Goal: Transaction & Acquisition: Purchase product/service

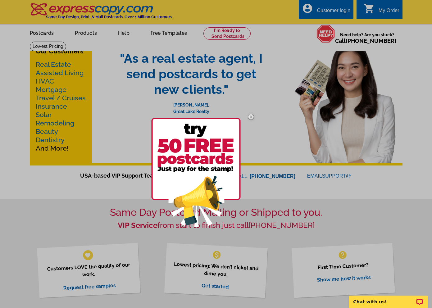
click at [45, 34] on div at bounding box center [216, 154] width 432 height 308
click at [18, 108] on div at bounding box center [216, 154] width 432 height 308
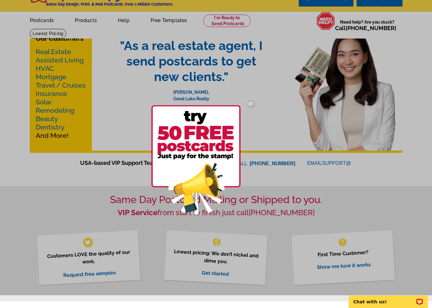
scroll to position [13, 0]
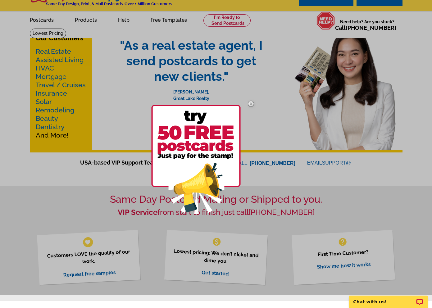
click at [252, 104] on img at bounding box center [251, 104] width 18 height 18
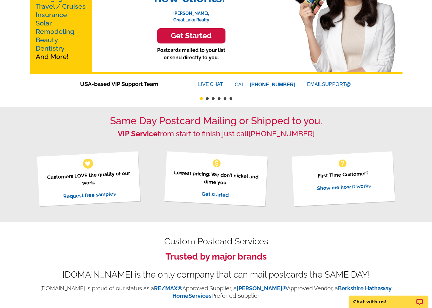
scroll to position [0, 0]
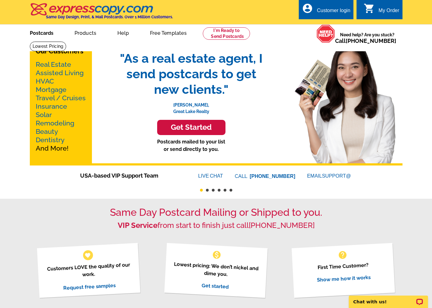
click at [32, 32] on link "Postcards" at bounding box center [41, 32] width 43 height 15
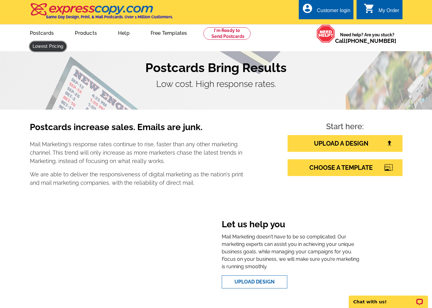
click at [66, 42] on link at bounding box center [48, 47] width 37 height 10
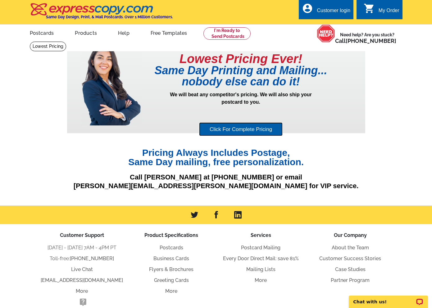
click at [233, 134] on link "Click For Complete Pricing" at bounding box center [241, 129] width 84 height 14
